Goal: Task Accomplishment & Management: Manage account settings

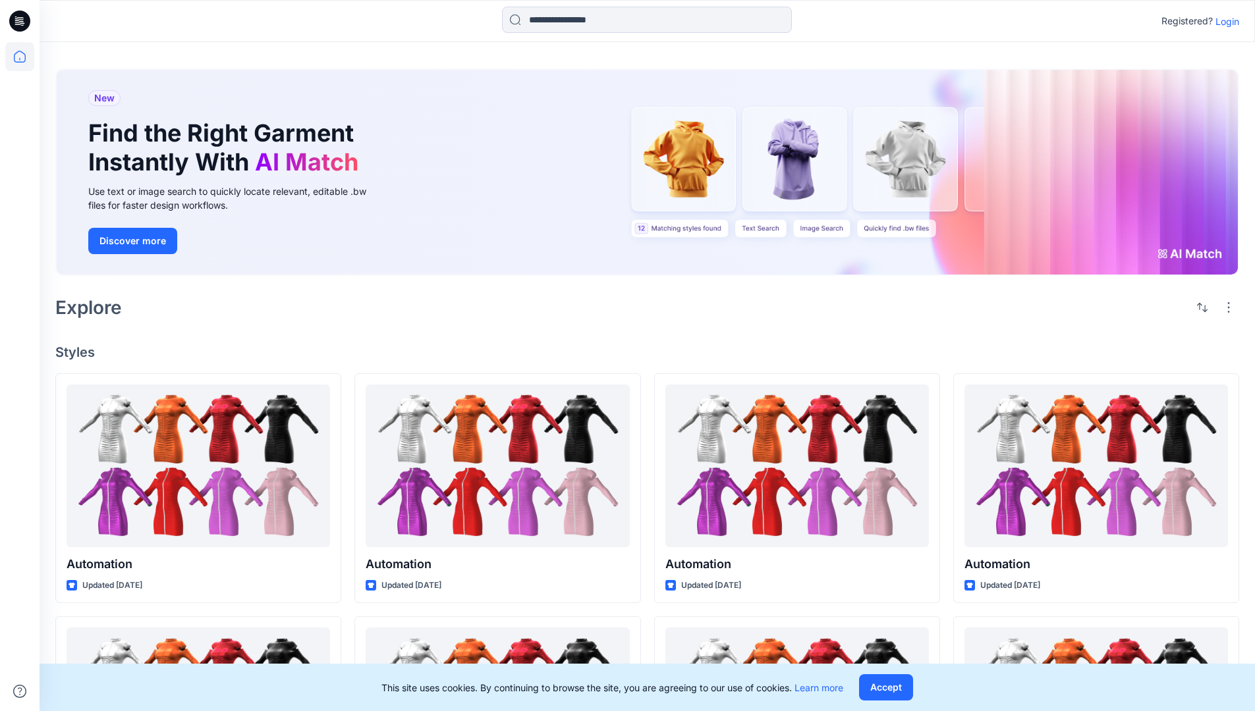
click at [1224, 21] on p "Login" at bounding box center [1227, 21] width 24 height 14
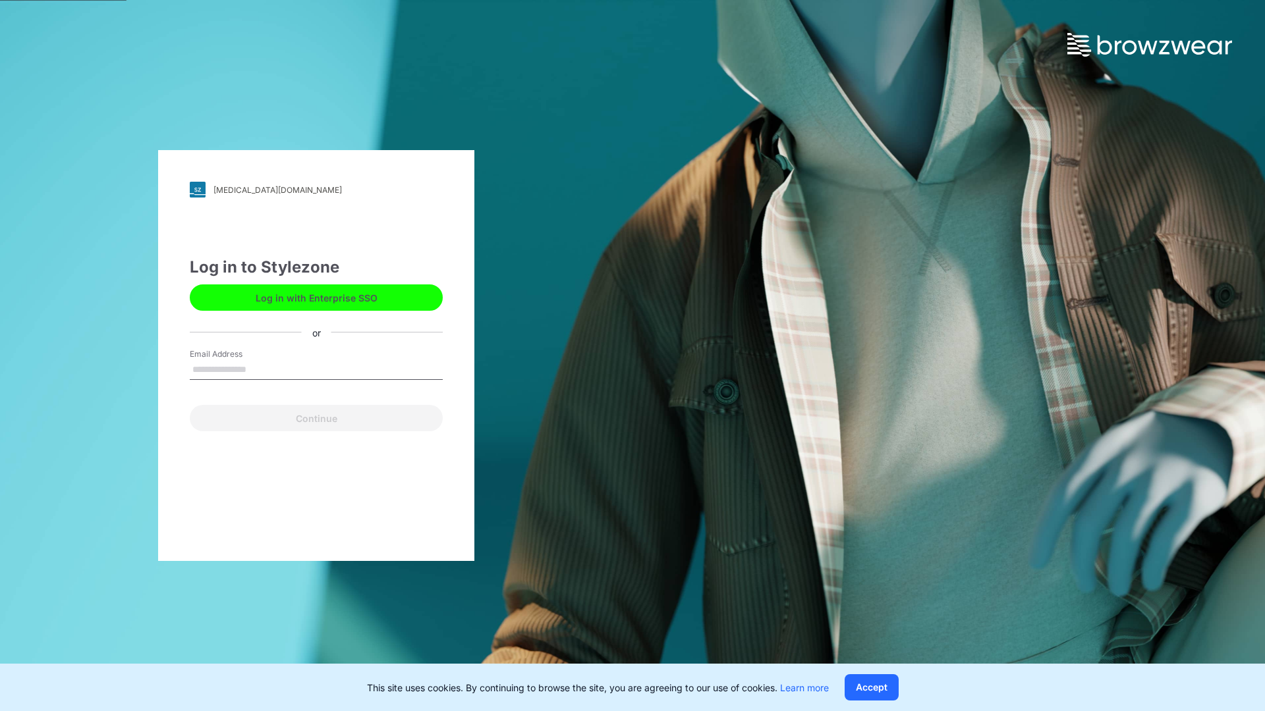
click at [260, 369] on input "Email Address" at bounding box center [316, 370] width 253 height 20
type input "**********"
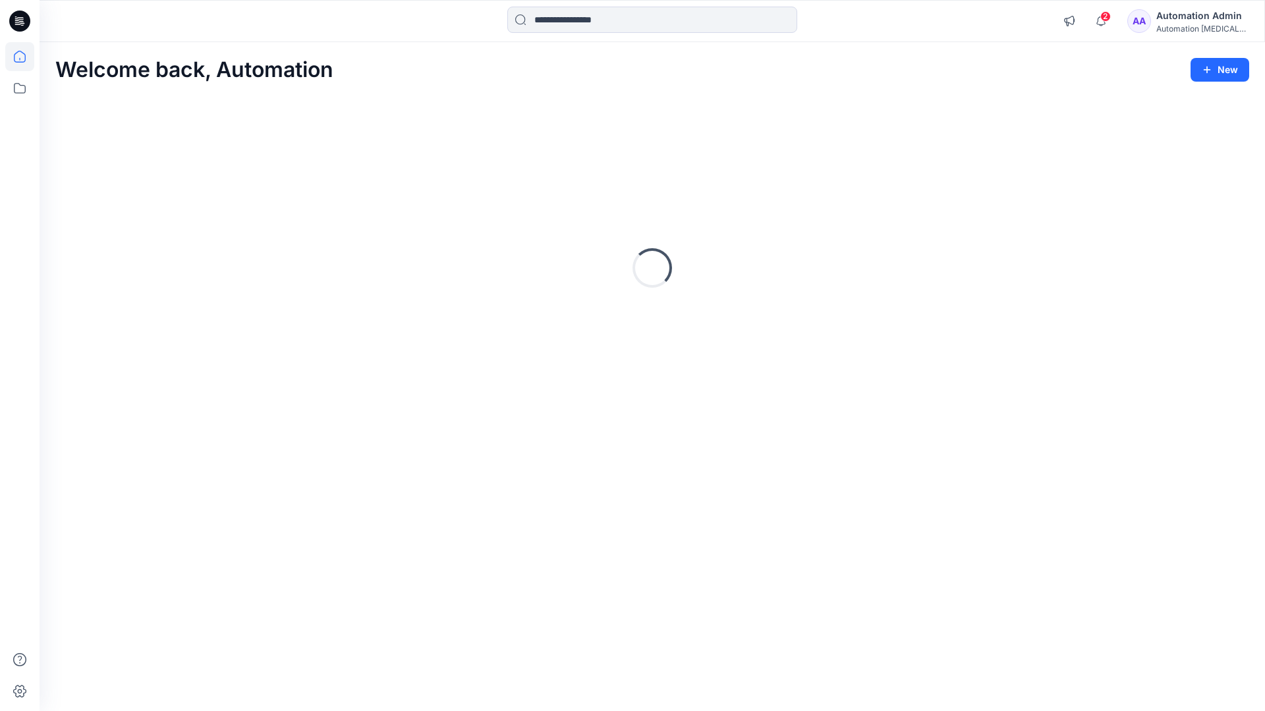
click at [25, 57] on icon at bounding box center [20, 57] width 12 height 12
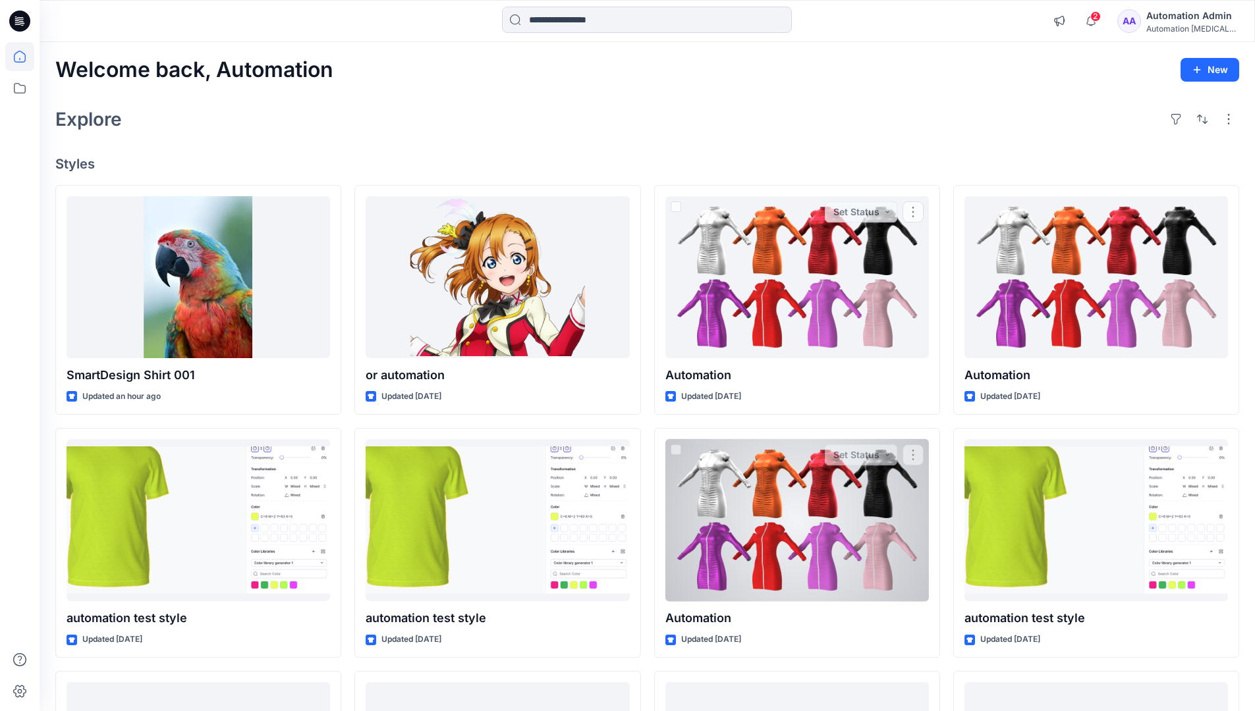
scroll to position [253, 0]
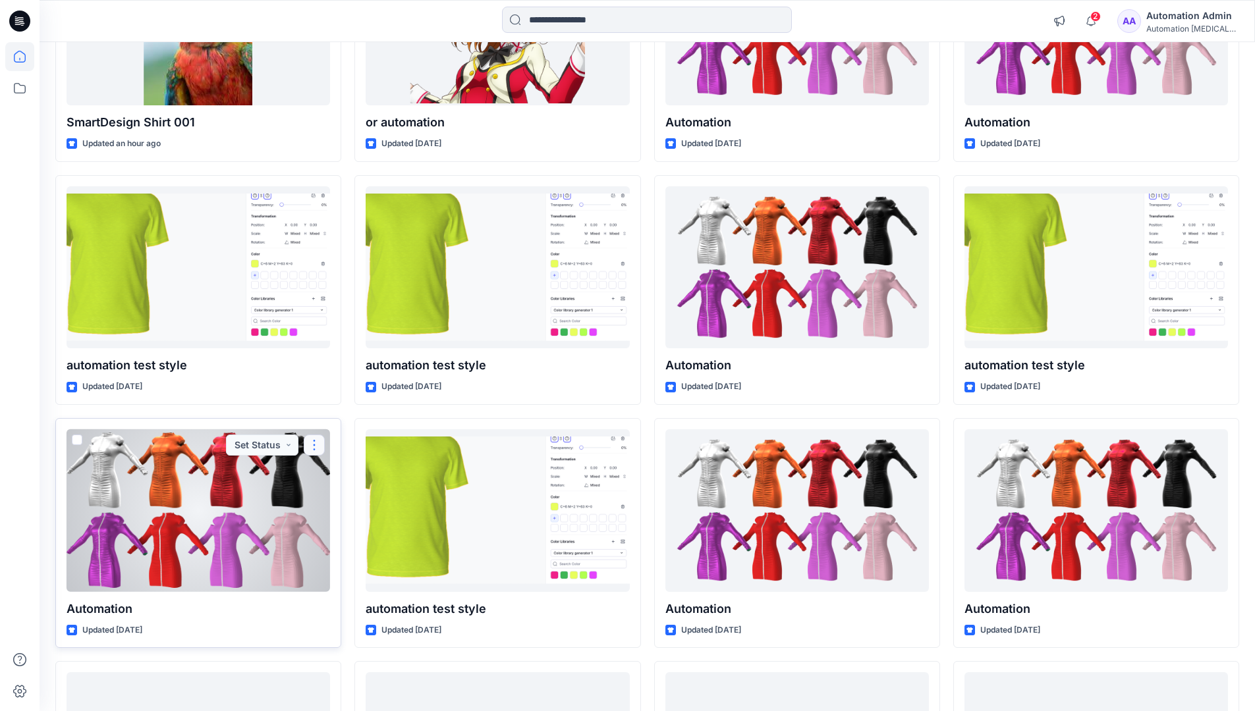
click at [314, 443] on button "button" at bounding box center [314, 445] width 21 height 21
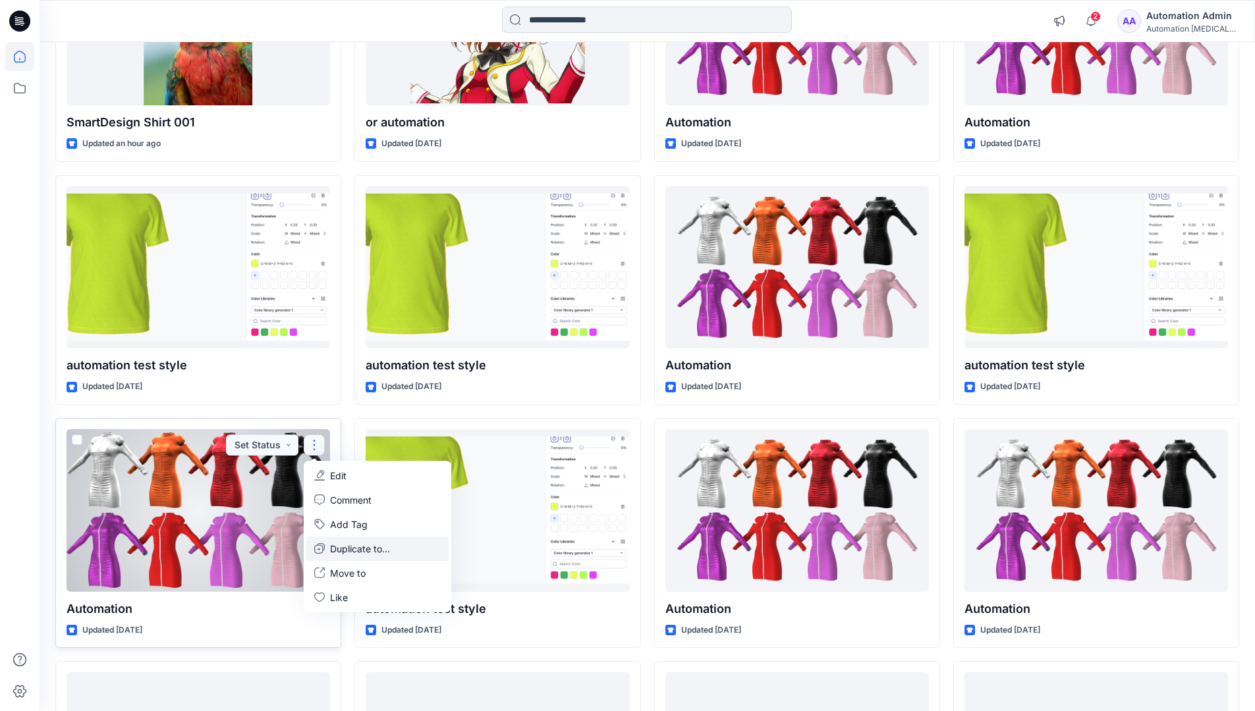
click at [335, 546] on p "Duplicate to..." at bounding box center [360, 549] width 60 height 14
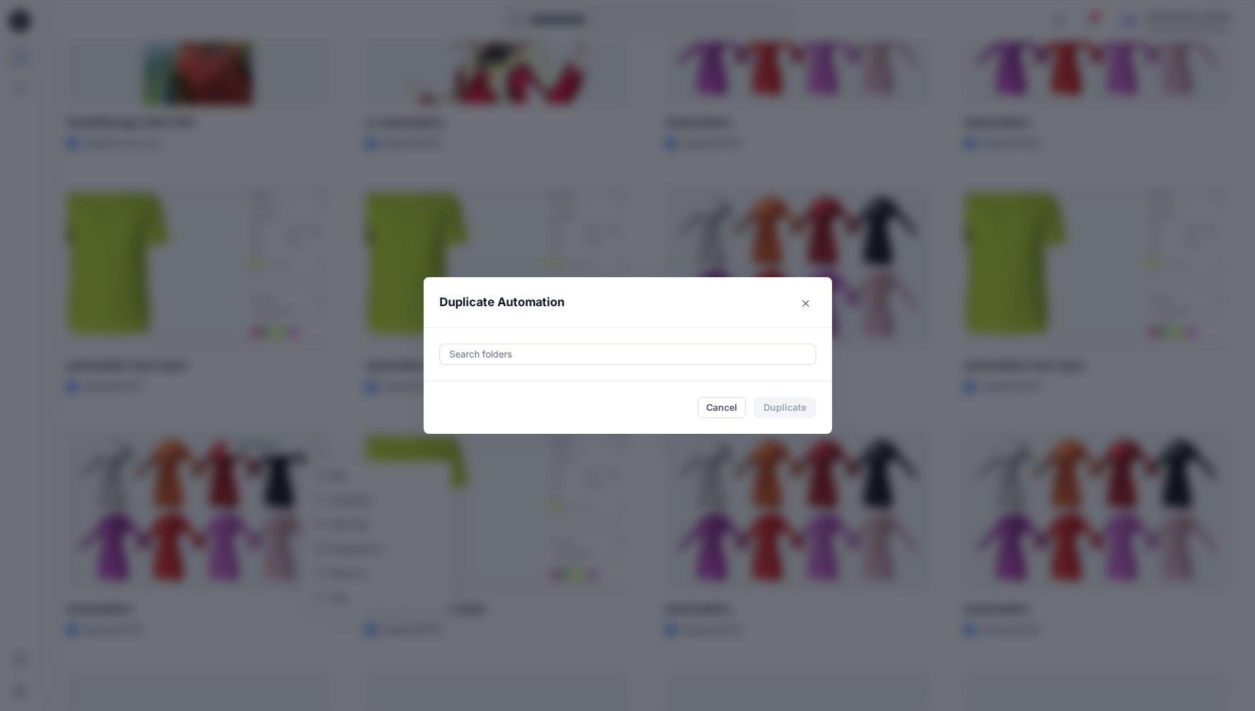
click at [495, 356] on div at bounding box center [628, 354] width 360 height 16
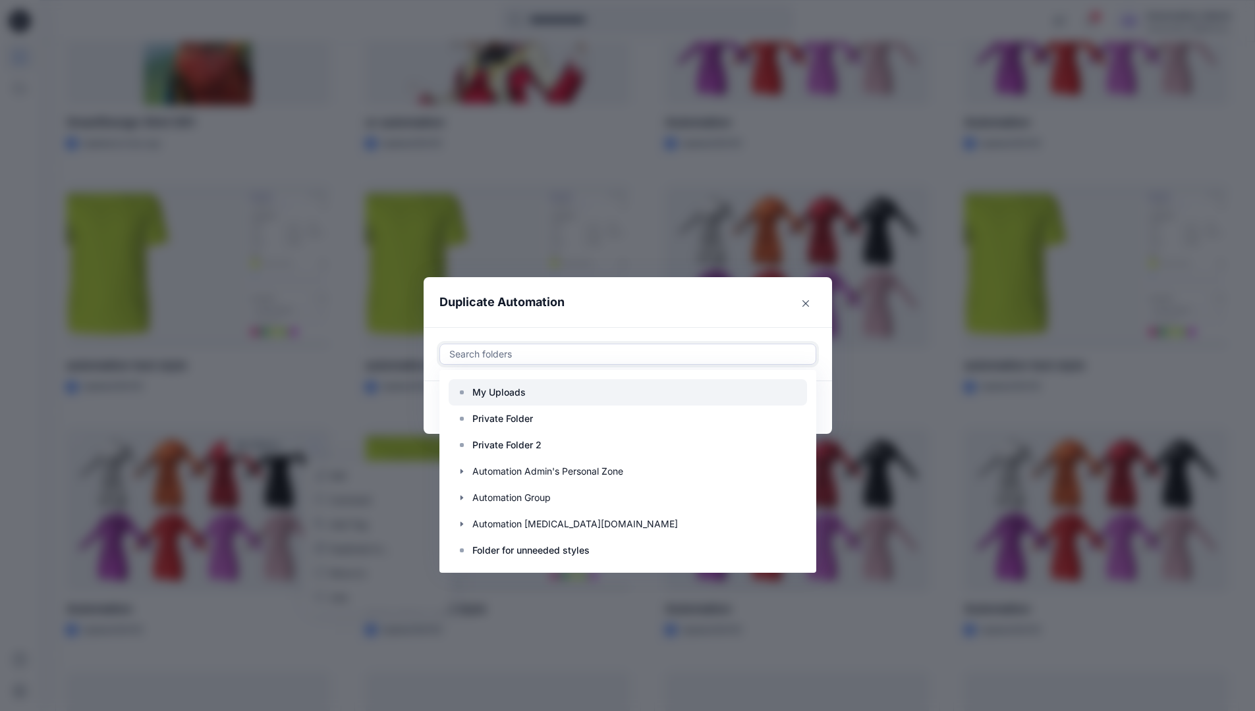
click at [506, 387] on p "My Uploads" at bounding box center [498, 393] width 53 height 16
click at [619, 310] on header "Duplicate Automation" at bounding box center [615, 302] width 382 height 50
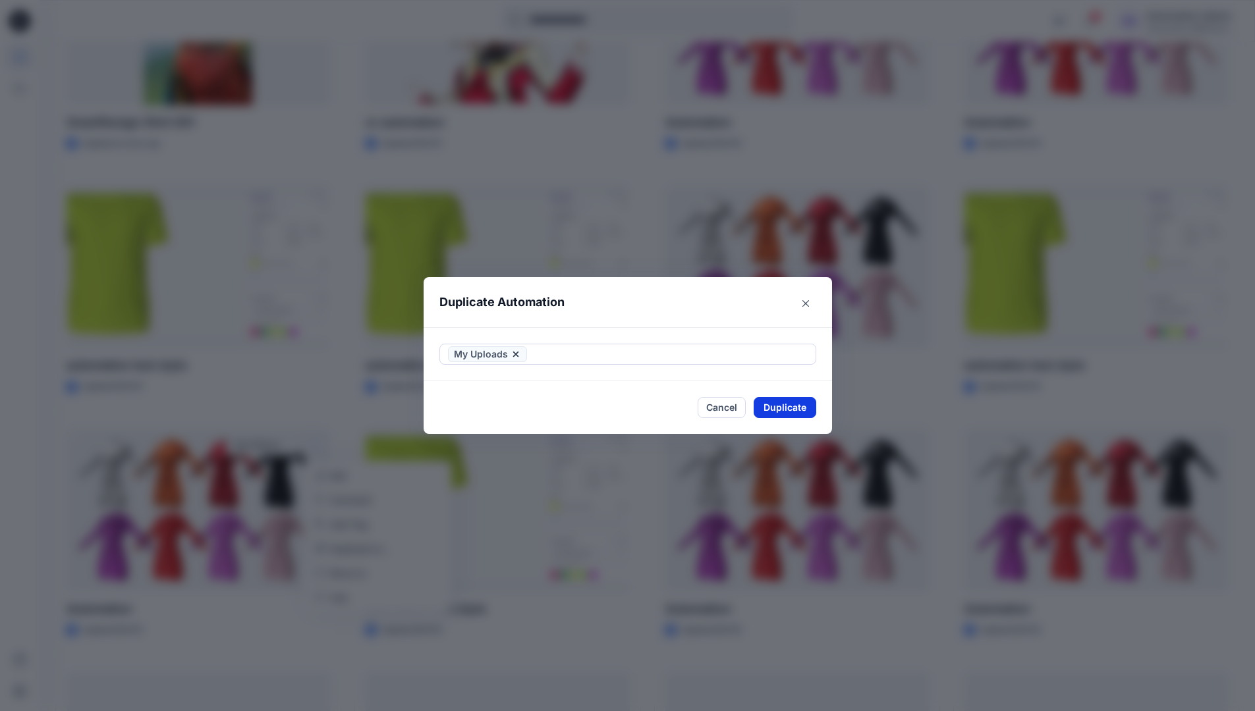
click at [798, 404] on button "Duplicate" at bounding box center [785, 407] width 63 height 21
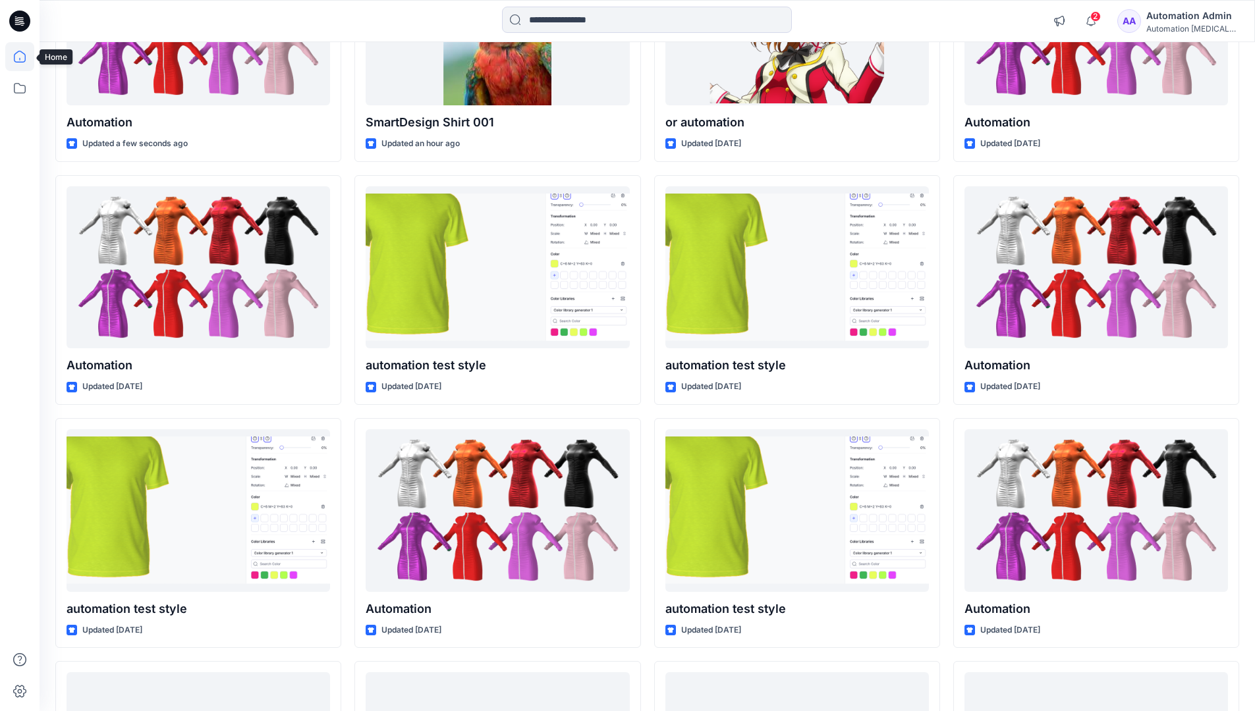
click at [13, 55] on icon at bounding box center [19, 56] width 29 height 29
click at [22, 85] on icon at bounding box center [19, 88] width 29 height 29
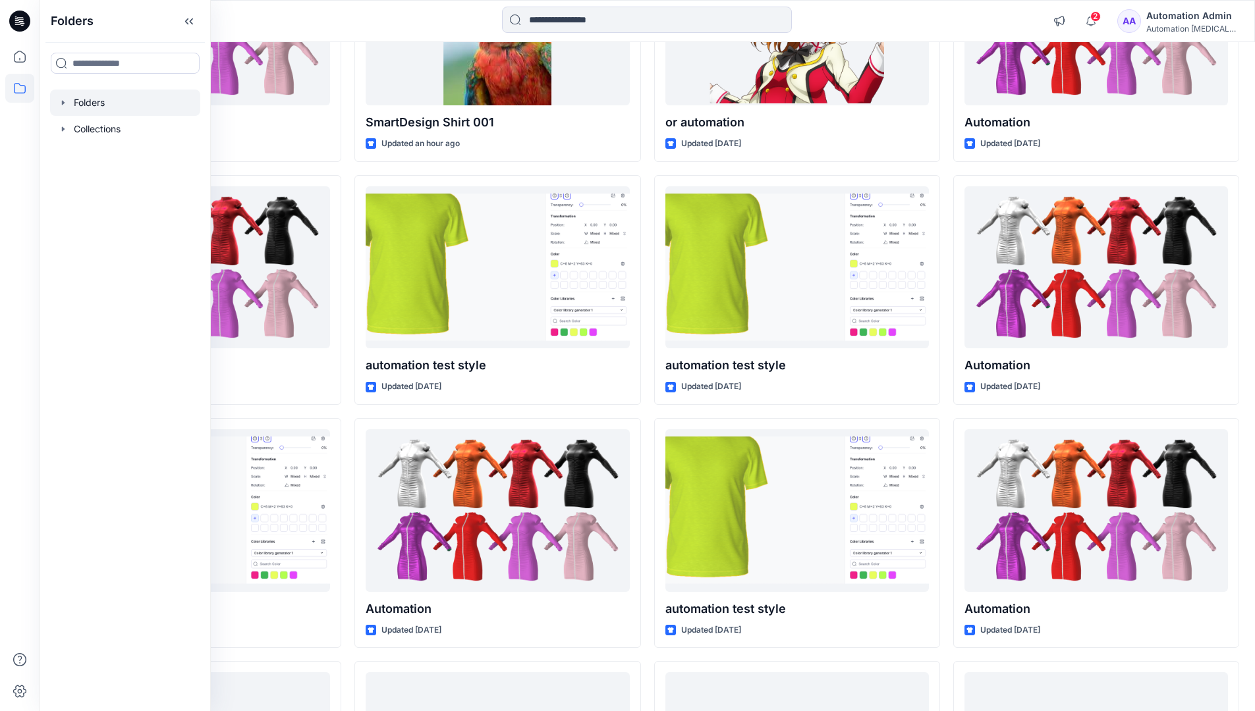
click at [96, 101] on div at bounding box center [125, 103] width 150 height 26
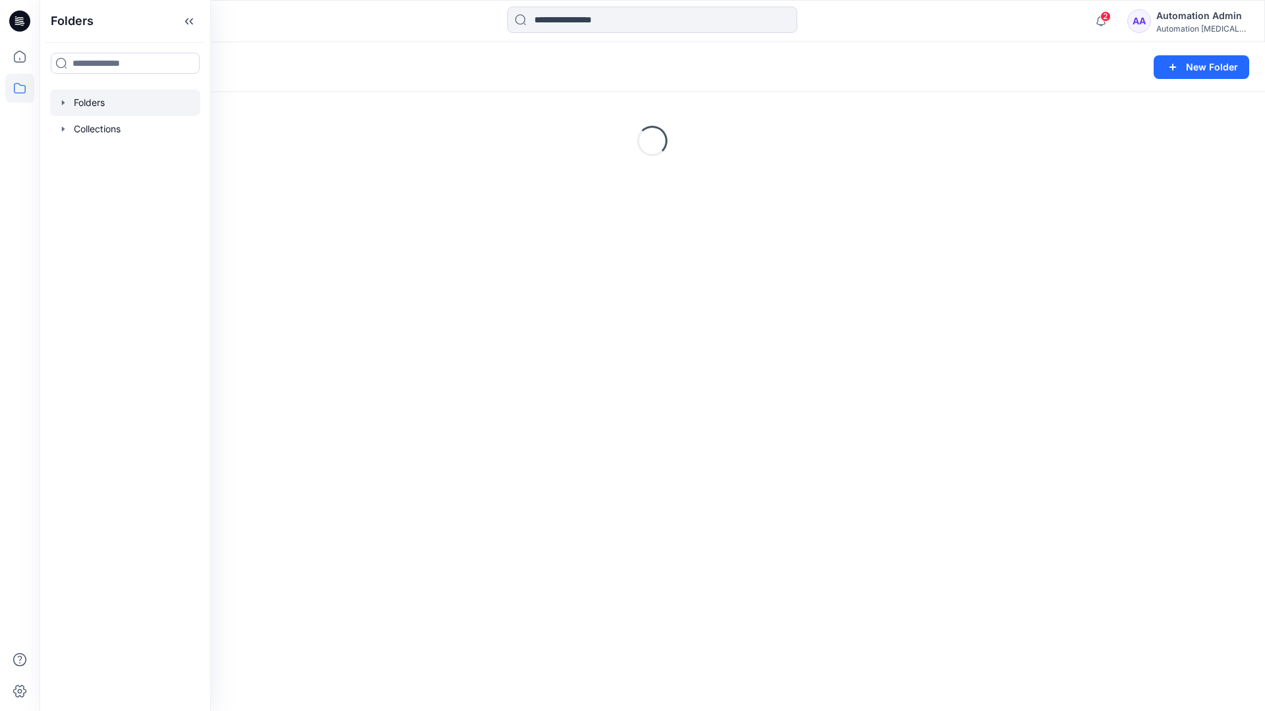
click at [1184, 22] on div "Automation Admin" at bounding box center [1202, 16] width 92 height 16
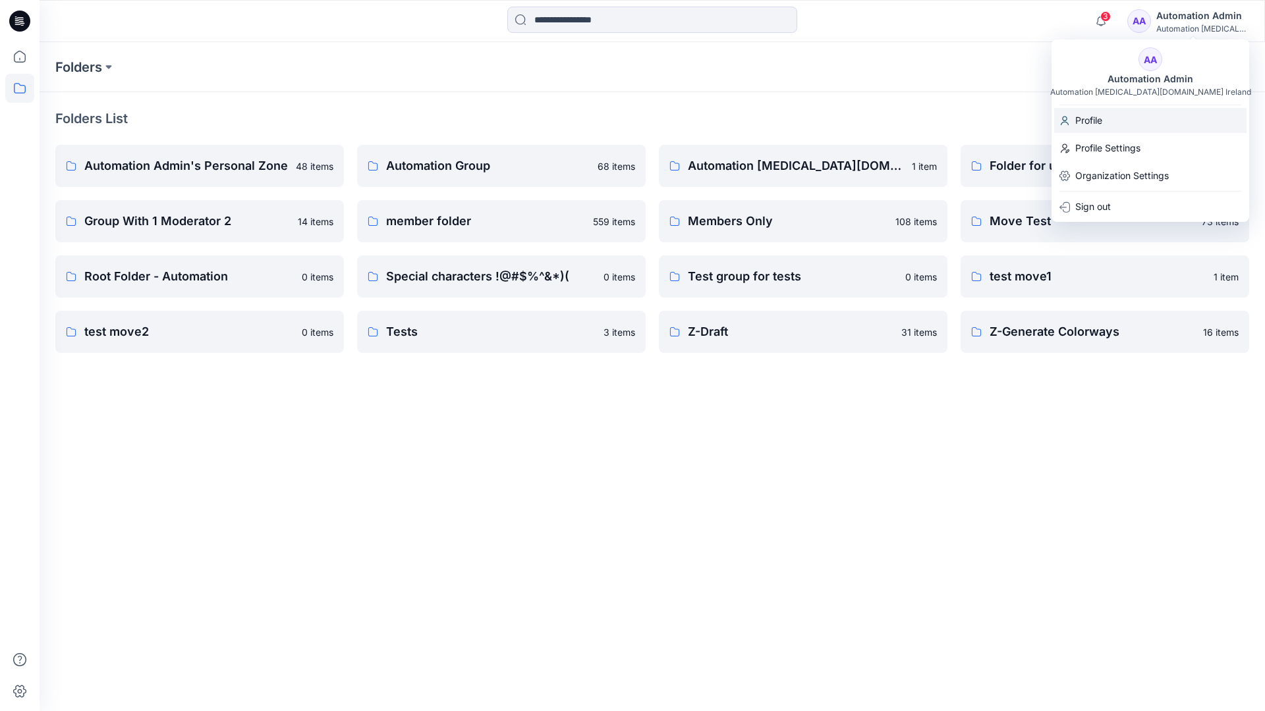
click at [1098, 120] on p "Profile" at bounding box center [1088, 120] width 27 height 25
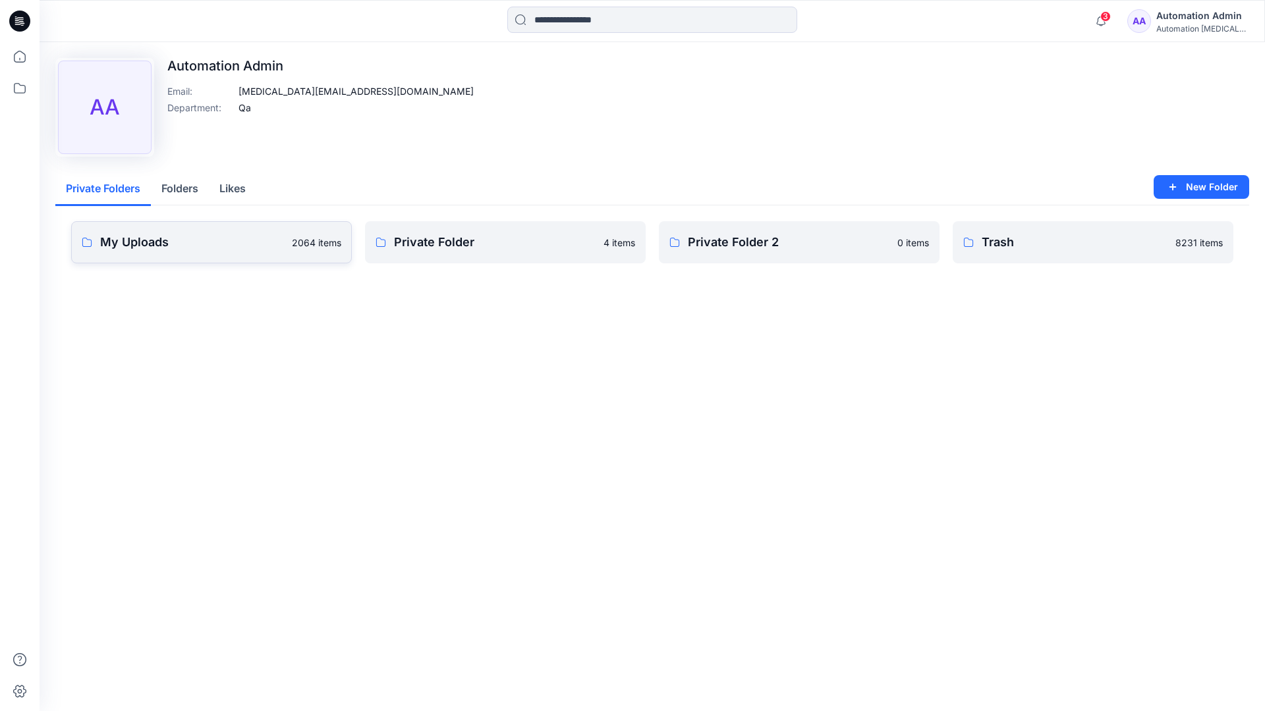
click at [231, 252] on link "My Uploads 2064 items" at bounding box center [211, 242] width 281 height 42
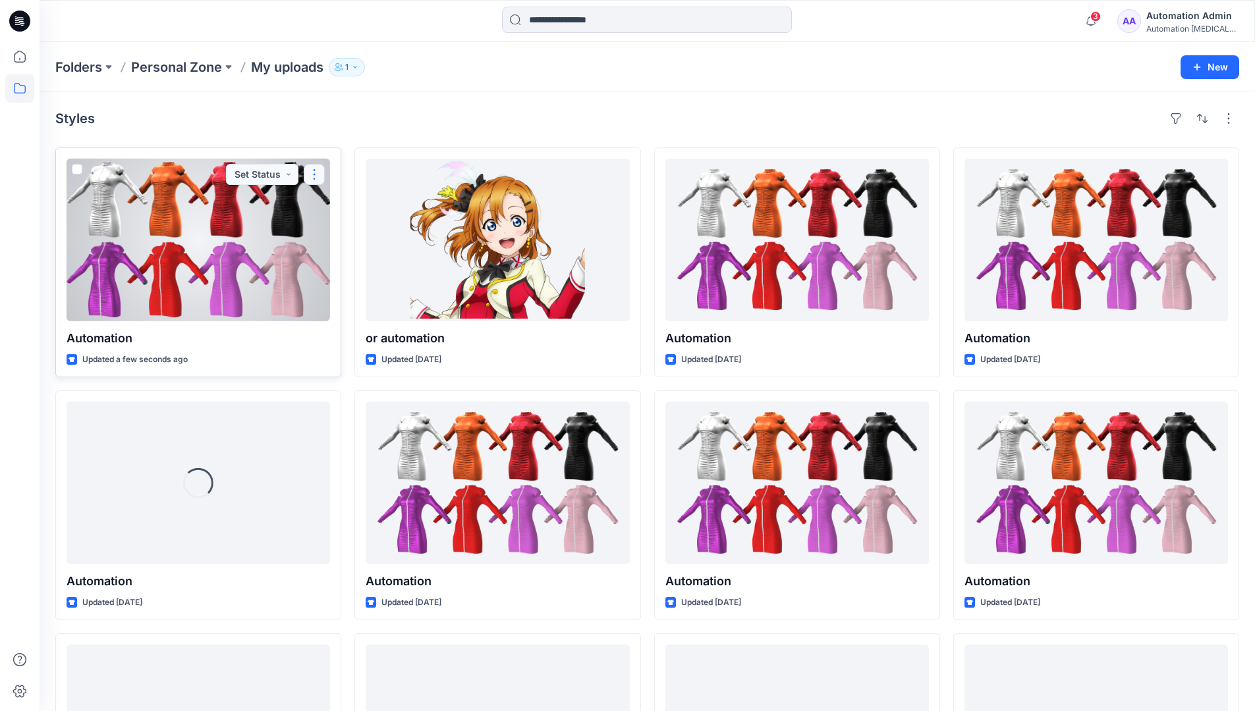
click at [313, 177] on button "button" at bounding box center [314, 174] width 21 height 21
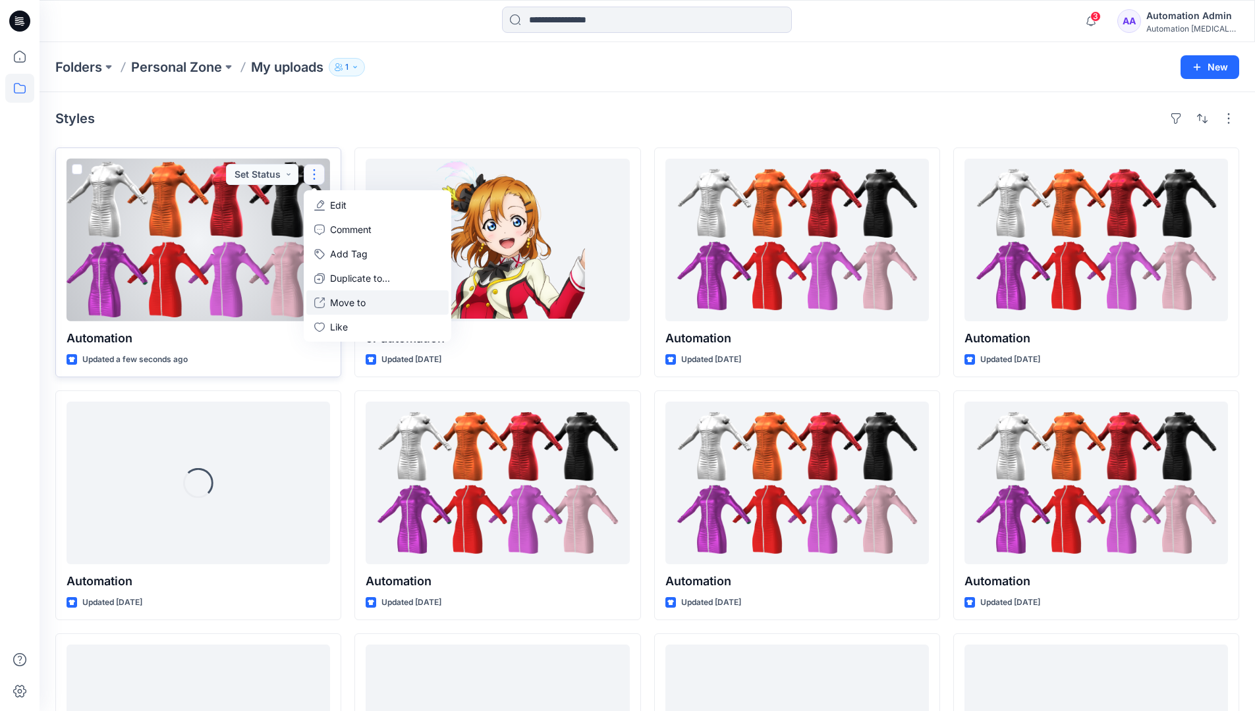
click at [329, 304] on button "Move to" at bounding box center [377, 302] width 142 height 24
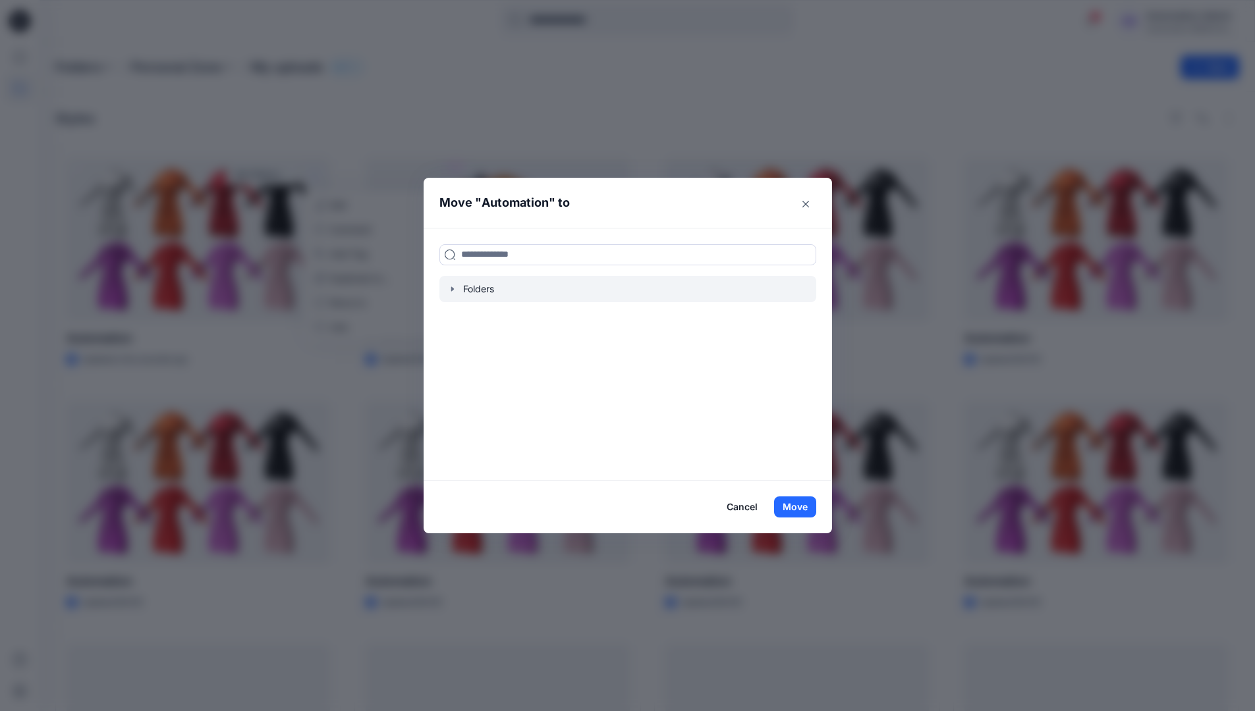
click at [457, 286] on icon "button" at bounding box center [452, 289] width 11 height 11
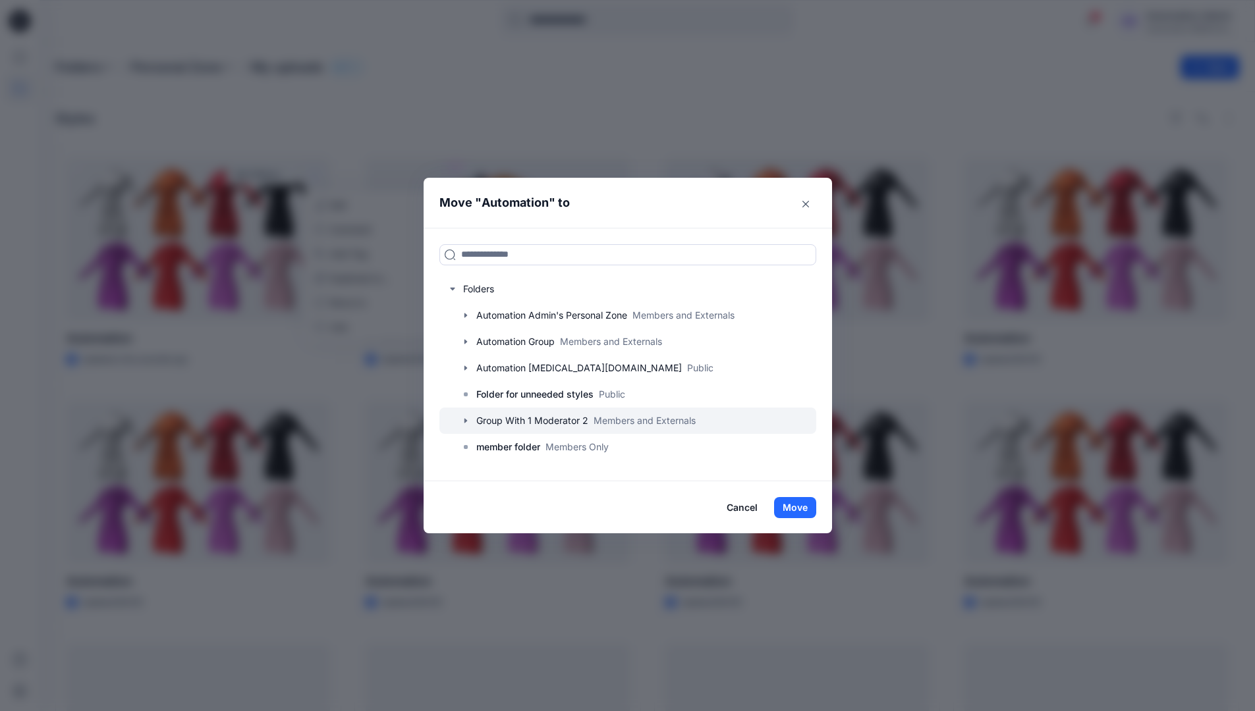
click at [481, 416] on div at bounding box center [627, 421] width 377 height 26
click at [805, 507] on button "Move" at bounding box center [795, 507] width 42 height 21
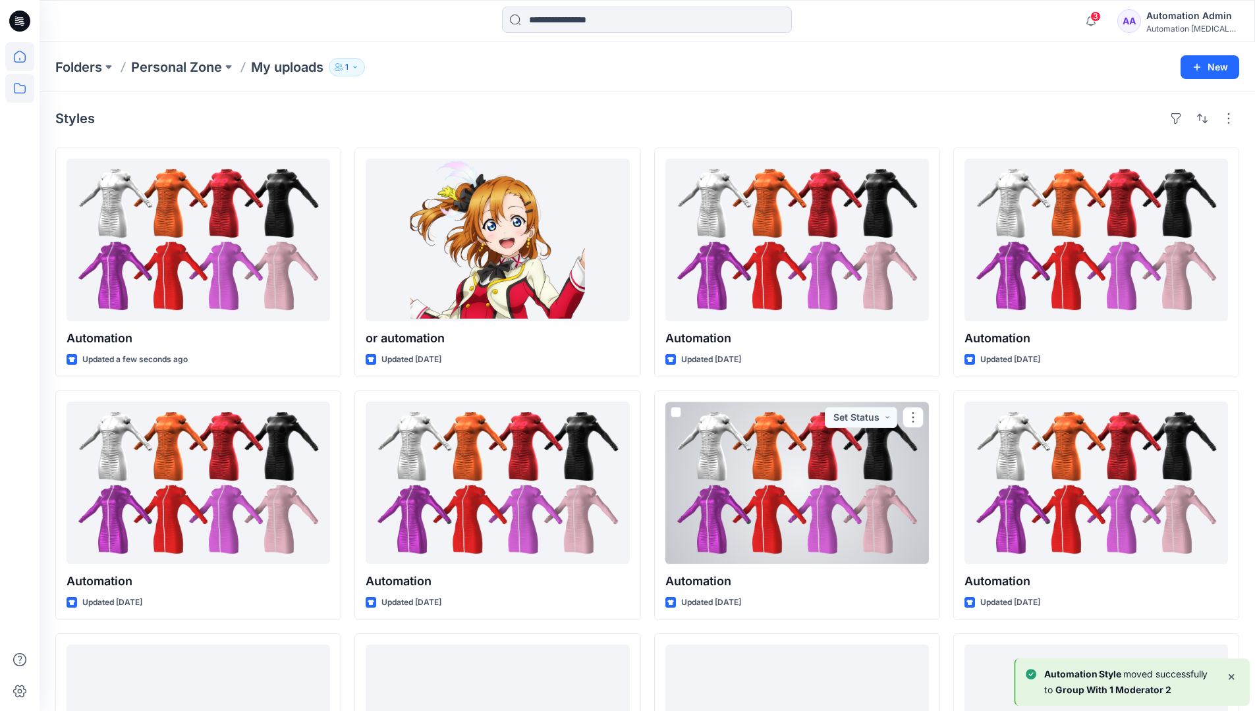
click at [20, 60] on icon at bounding box center [19, 56] width 29 height 29
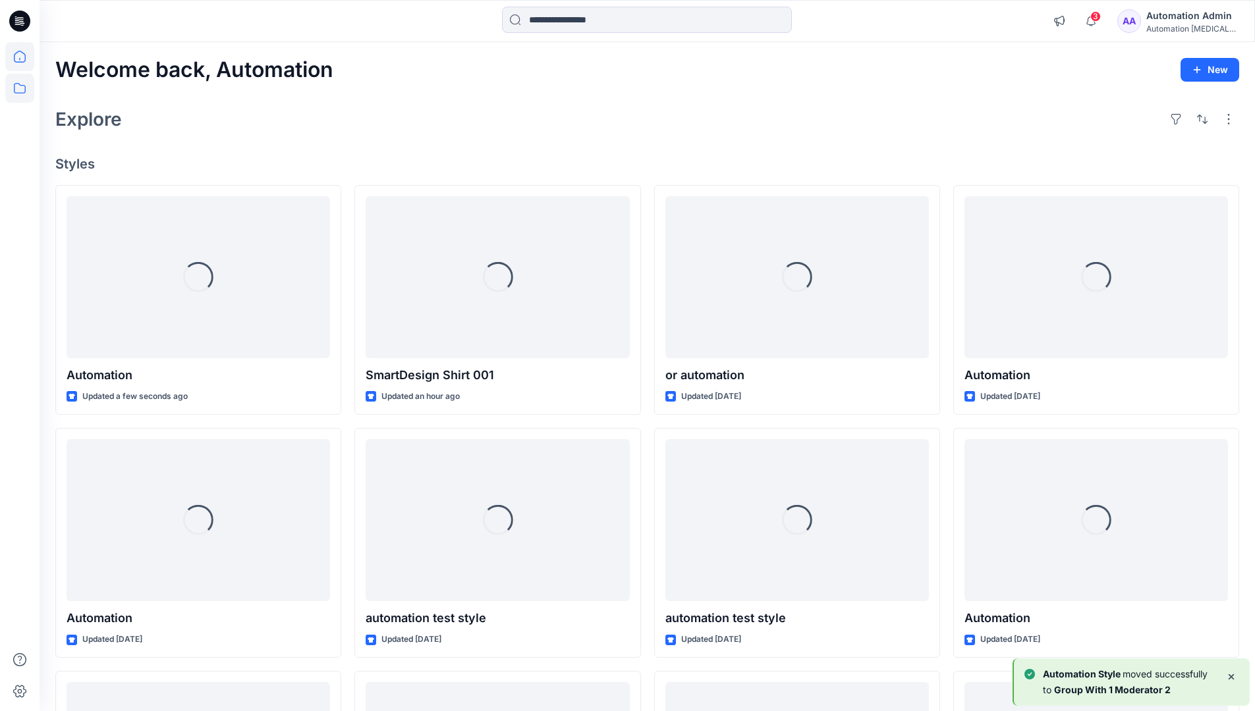
click at [21, 86] on icon at bounding box center [20, 88] width 12 height 11
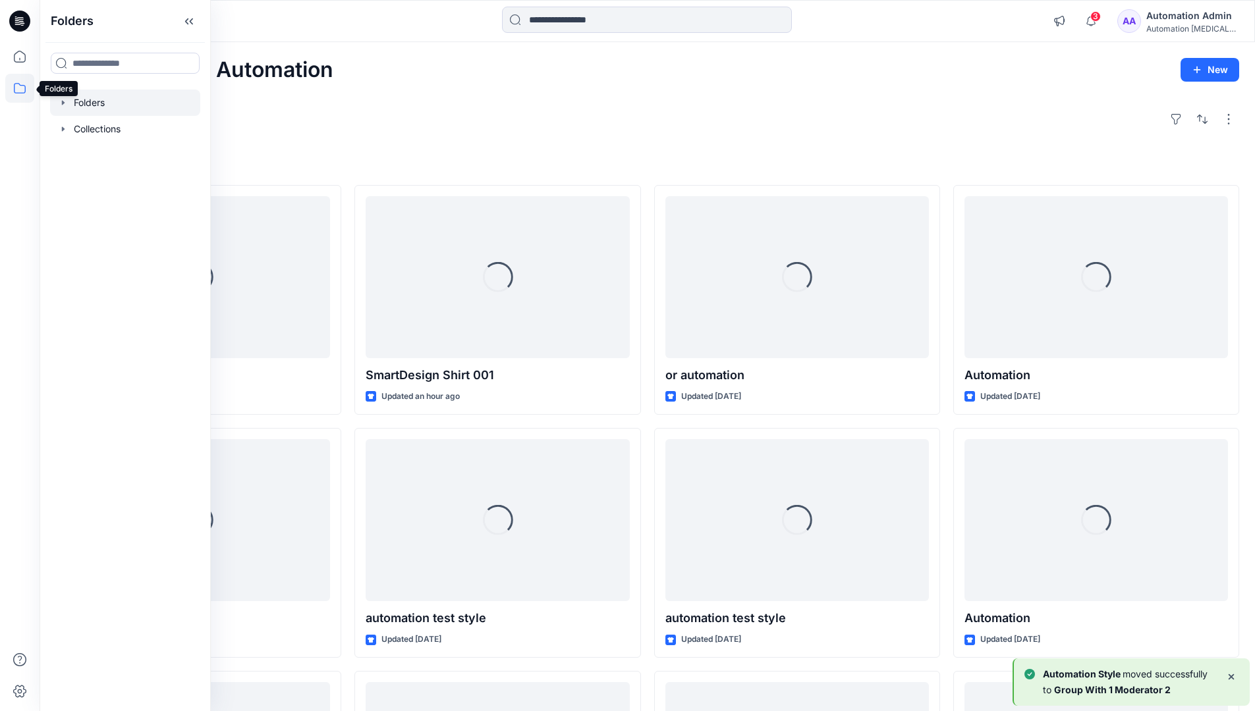
click at [96, 101] on div at bounding box center [125, 103] width 150 height 26
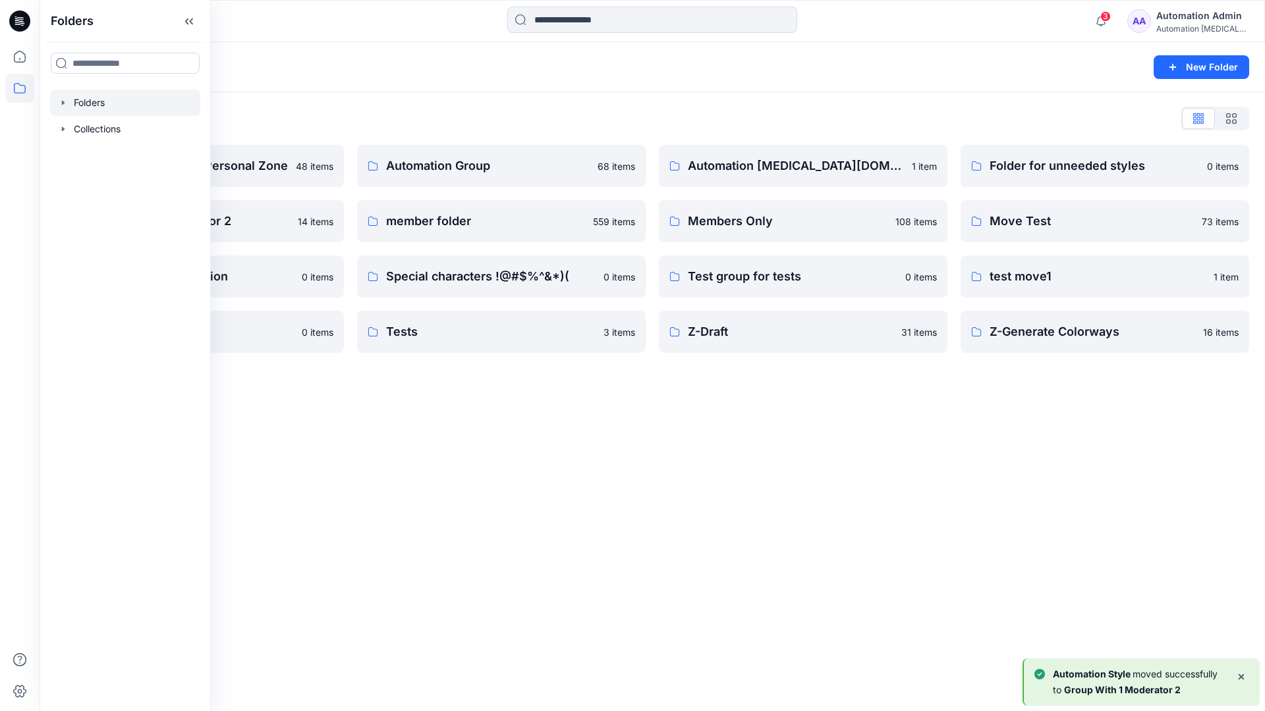
click at [528, 418] on div "Folders New Folder Folders List Automation Admin's Personal Zone 48 items Group…" at bounding box center [652, 376] width 1225 height 669
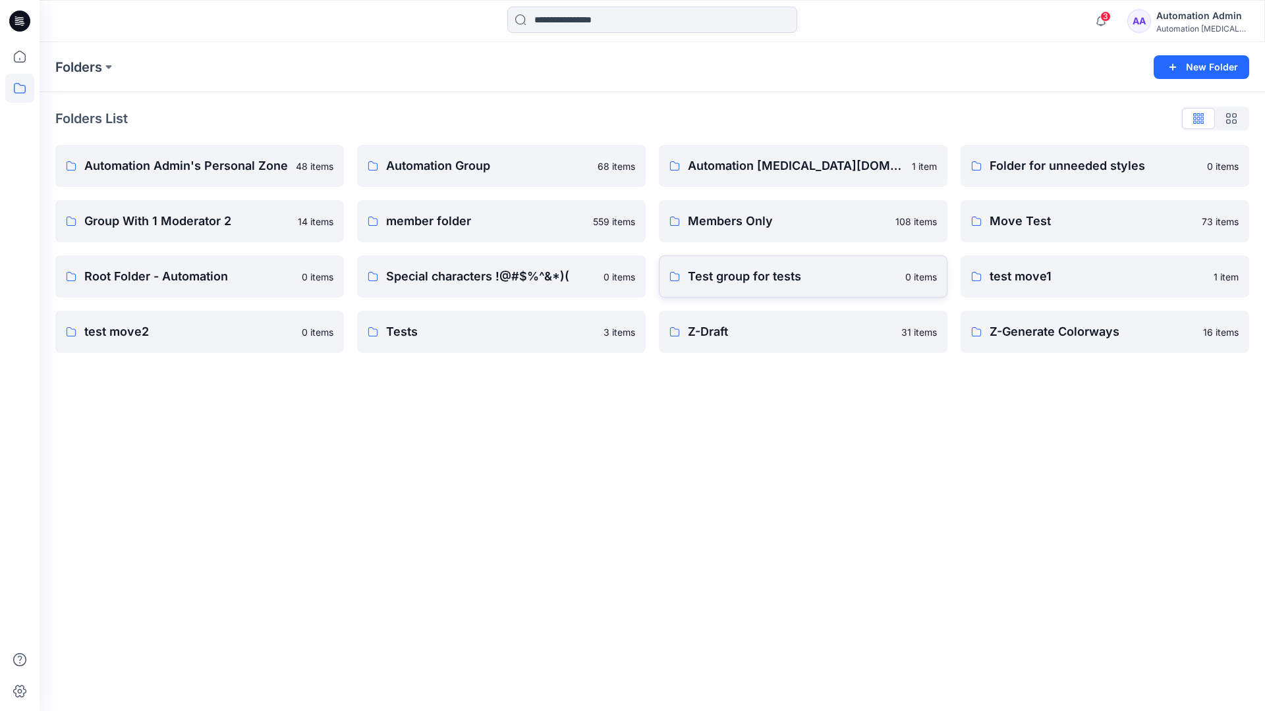
click at [790, 281] on p "Test group for tests" at bounding box center [792, 276] width 209 height 18
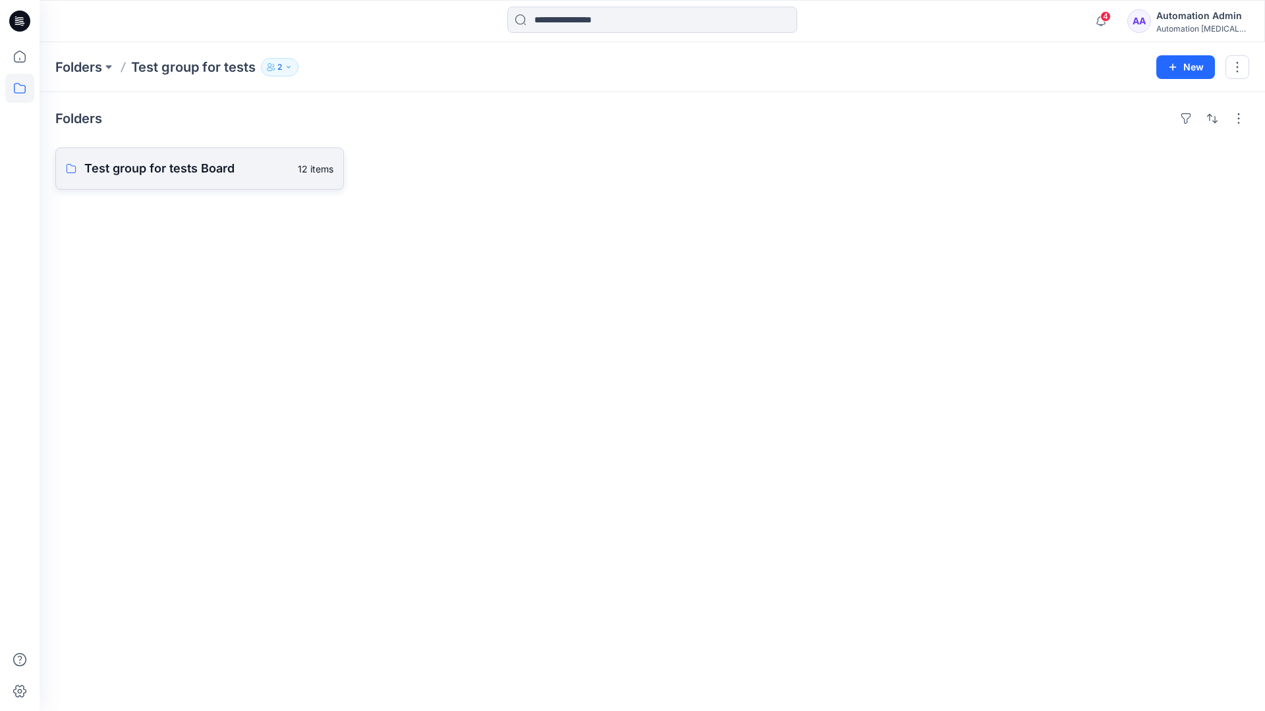
click at [226, 179] on link "Test group for tests Board 12 items" at bounding box center [199, 169] width 289 height 42
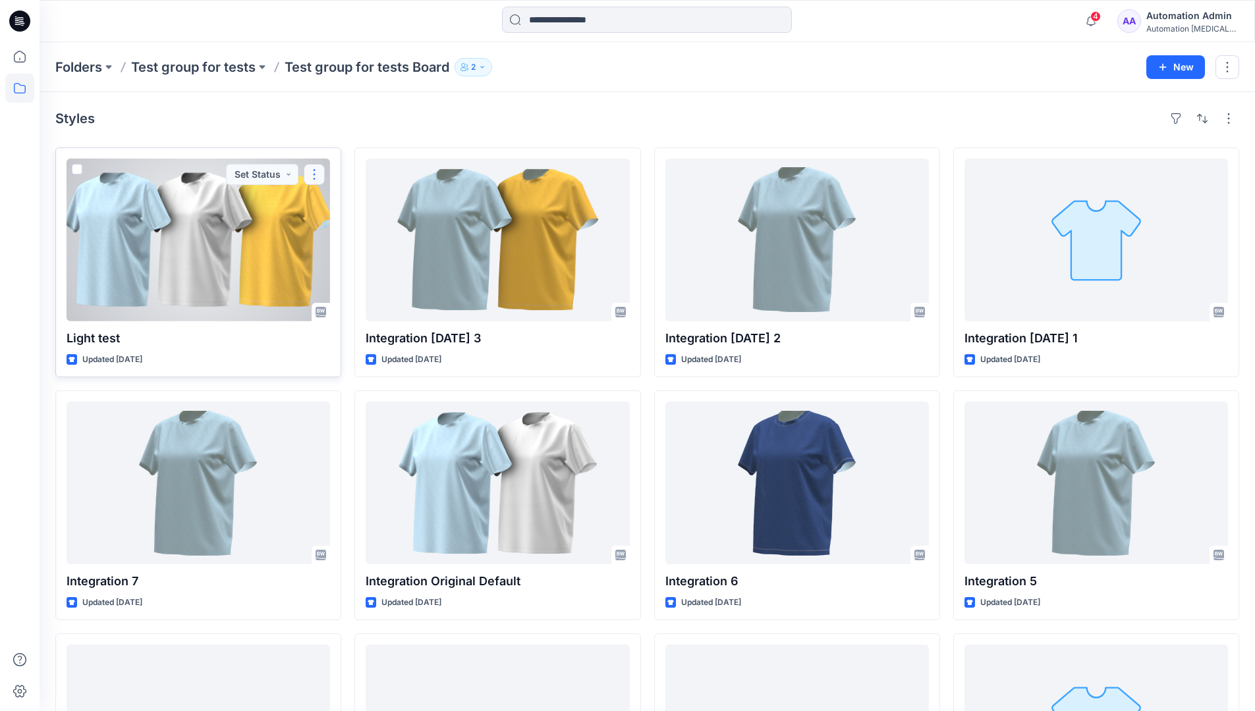
click at [318, 175] on button "button" at bounding box center [314, 174] width 21 height 21
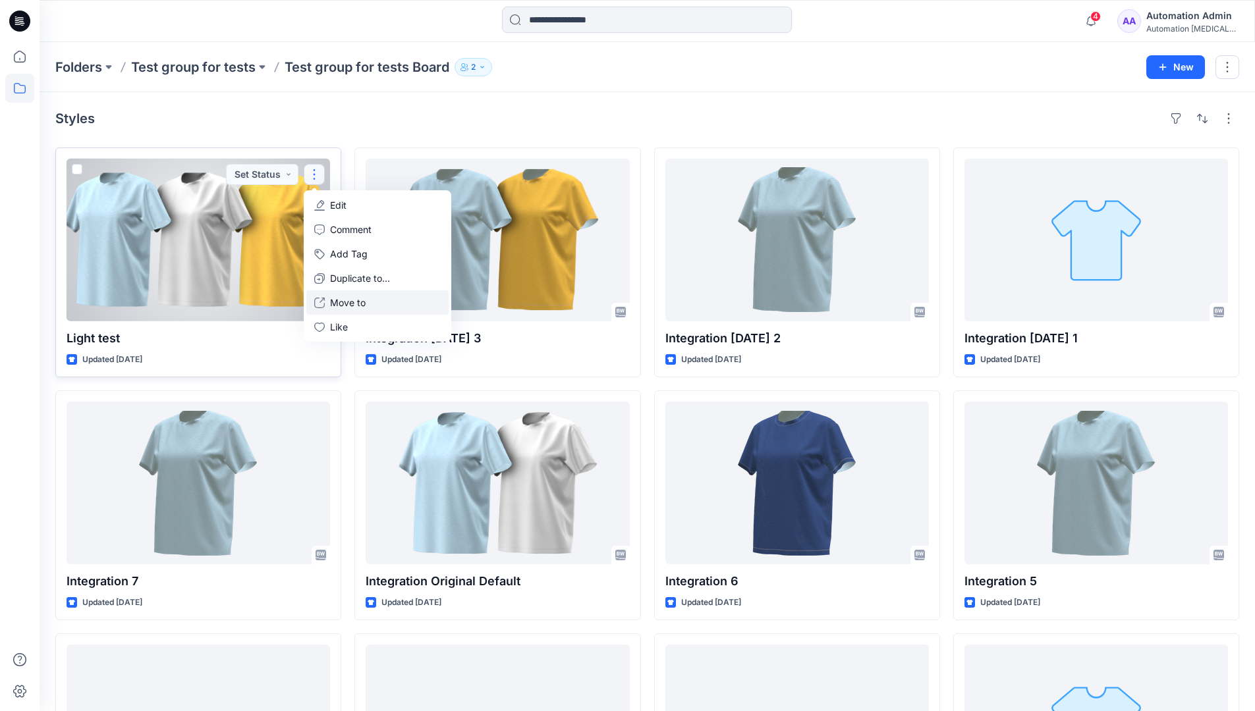
click at [346, 298] on p "Move to" at bounding box center [348, 303] width 36 height 14
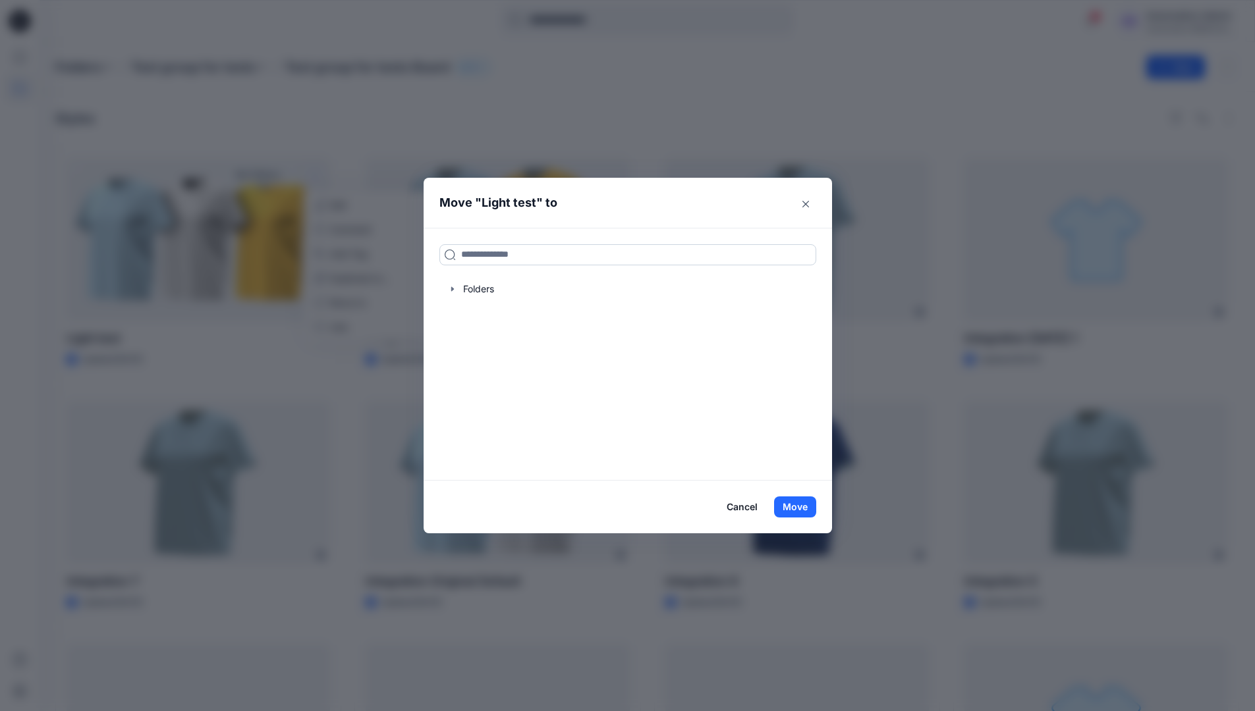
click at [486, 260] on input at bounding box center [627, 254] width 377 height 21
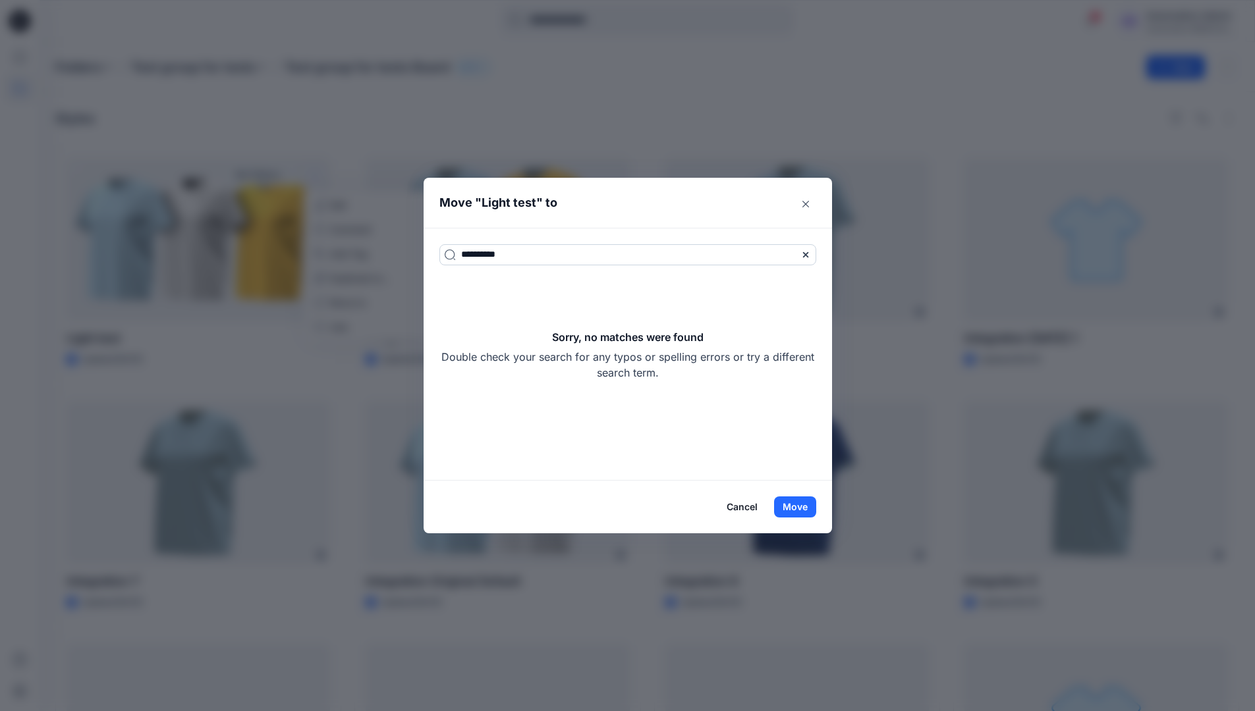
type input "**********"
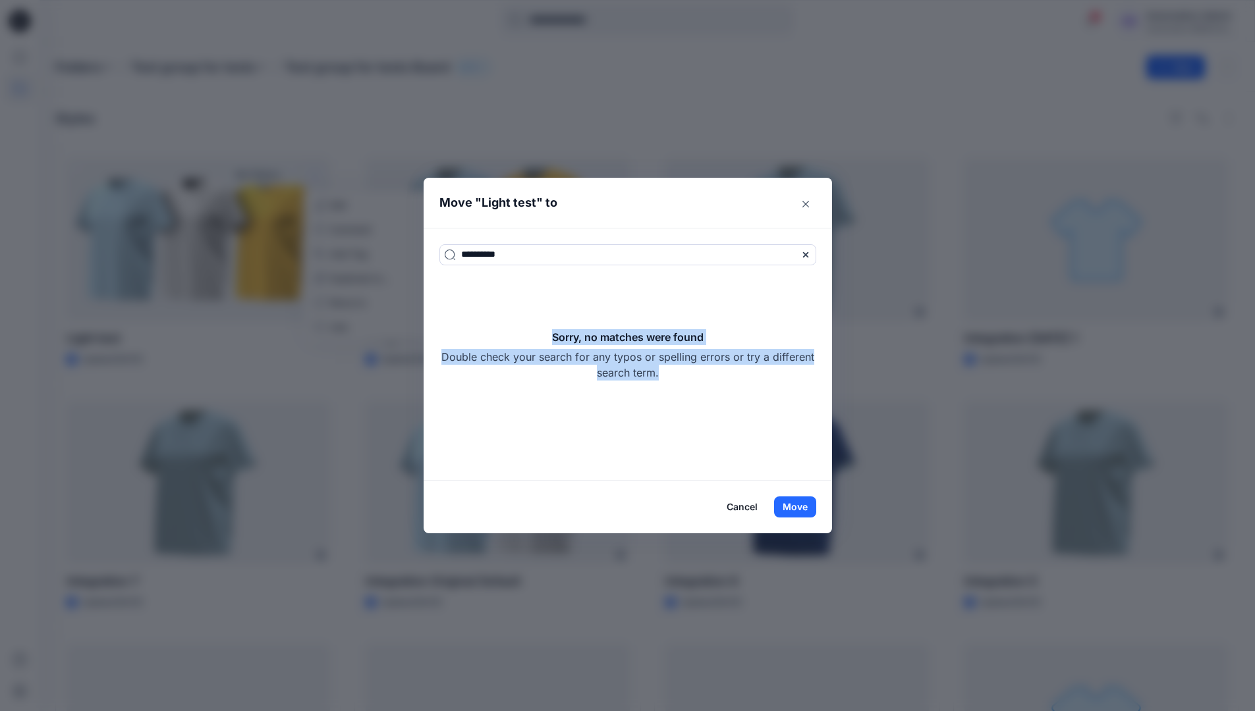
drag, startPoint x: 486, startPoint y: 260, endPoint x: 713, endPoint y: 368, distance: 251.9
click at [713, 368] on div "Sorry, no matches were found Double check your search for any typos or spelling…" at bounding box center [627, 354] width 377 height 51
click at [808, 501] on button "Move" at bounding box center [795, 507] width 42 height 21
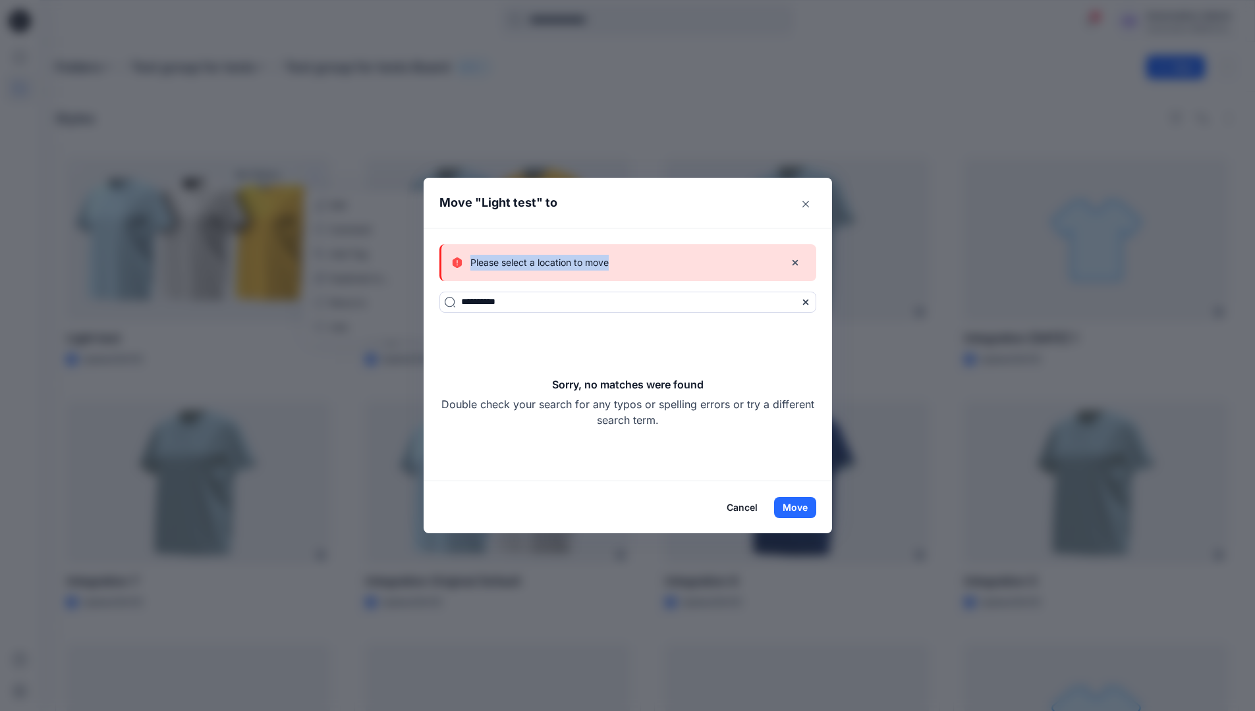
drag, startPoint x: 808, startPoint y: 501, endPoint x: 621, endPoint y: 263, distance: 302.2
click at [621, 263] on div "Please select a location to move" at bounding box center [613, 263] width 322 height 16
click at [741, 506] on button "Cancel" at bounding box center [742, 507] width 48 height 21
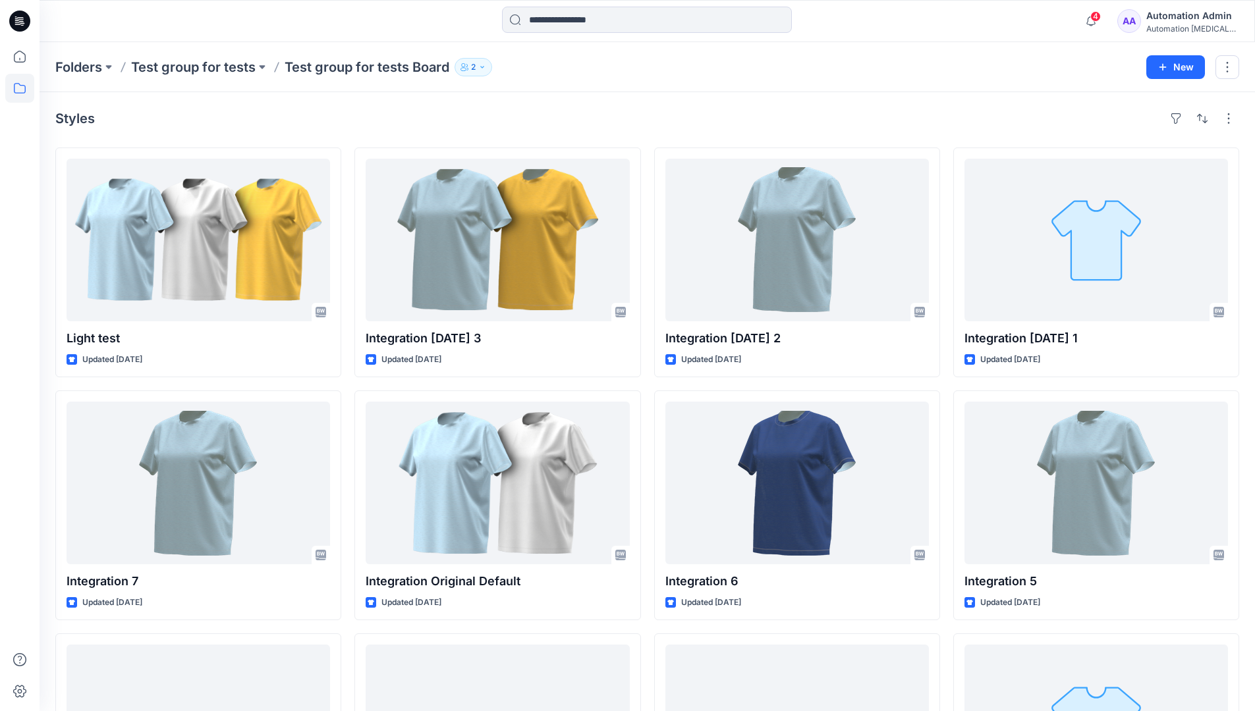
click at [1184, 17] on div "Automation Admin" at bounding box center [1192, 16] width 92 height 16
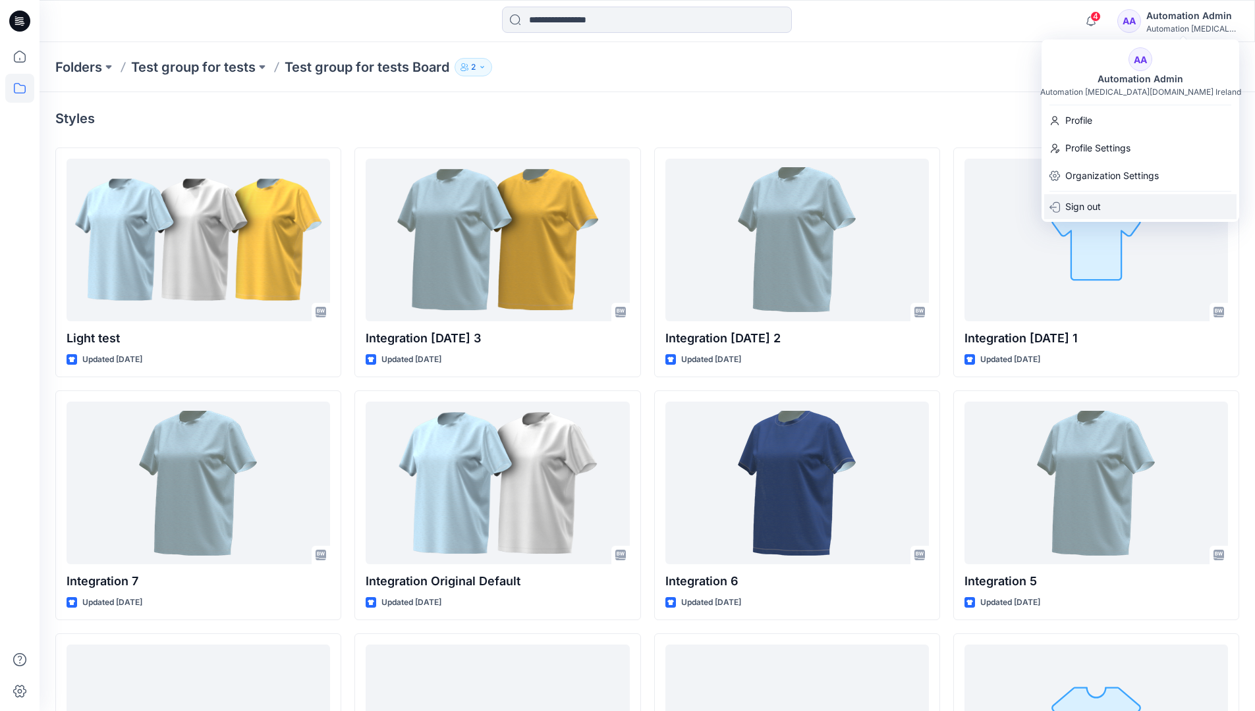
click at [1076, 210] on p "Sign out" at bounding box center [1083, 206] width 36 height 25
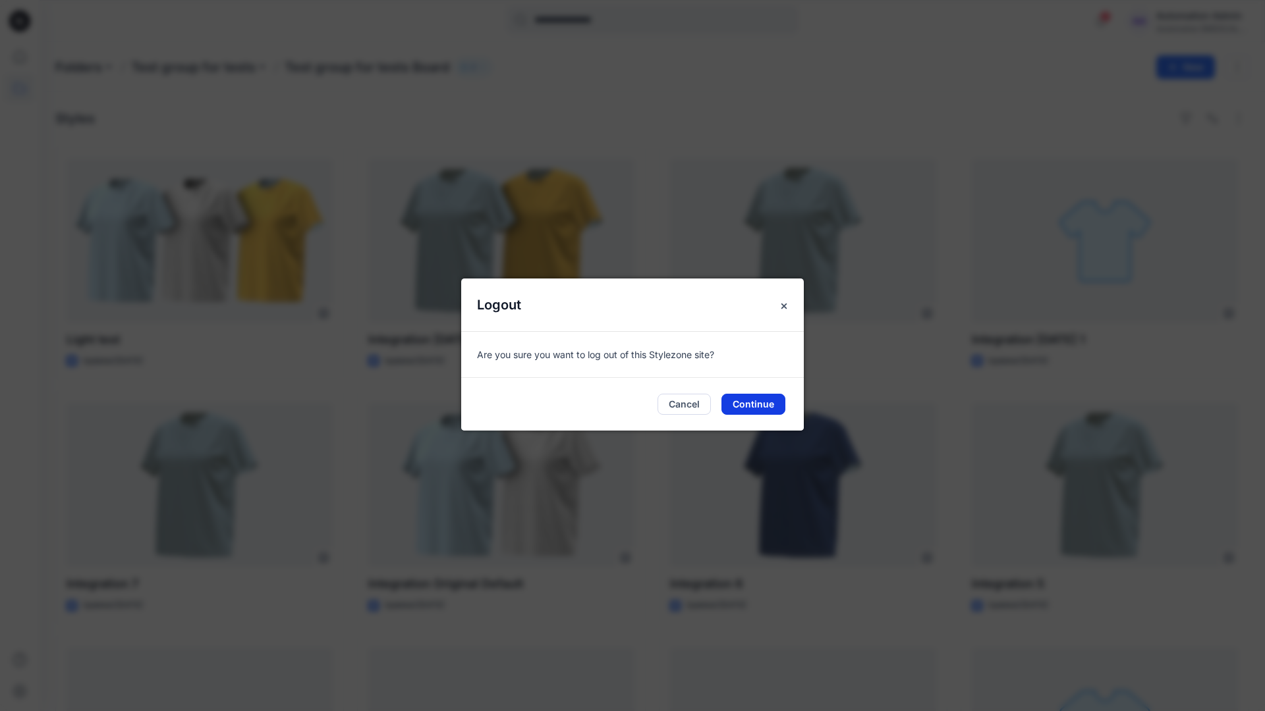
click at [768, 407] on button "Continue" at bounding box center [753, 404] width 64 height 21
